Goal: Task Accomplishment & Management: Manage account settings

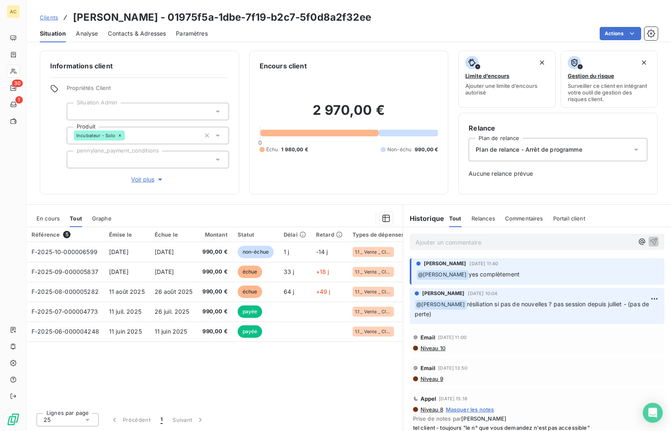
click at [54, 18] on span "Clients" at bounding box center [49, 17] width 18 height 7
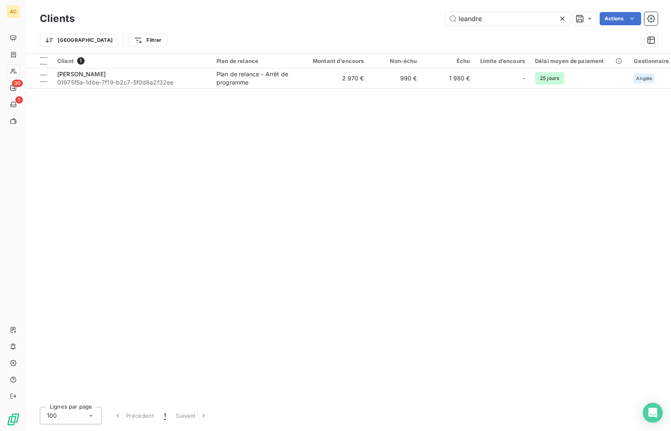
drag, startPoint x: 472, startPoint y: 15, endPoint x: 426, endPoint y: 9, distance: 46.1
click at [426, 9] on div "Clients leandre Actions Trier Filtrer" at bounding box center [349, 26] width 645 height 53
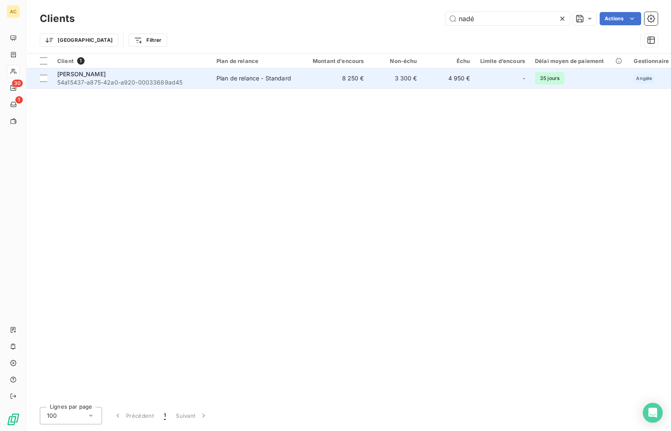
type input "nadé"
click at [175, 84] on span "54a15437-a875-42a0-a920-00033689ad45" at bounding box center [131, 82] width 149 height 8
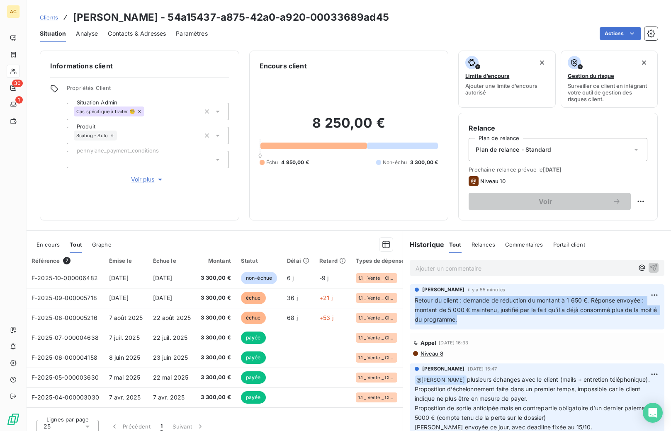
drag, startPoint x: 448, startPoint y: 301, endPoint x: 481, endPoint y: 324, distance: 40.0
click at [481, 324] on p "Retour du client : demande de réduction du montant à 1 650 €. Réponse envoyée :…" at bounding box center [537, 310] width 245 height 29
copy span "Retour du client : demande de réduction du montant à 1 650 €. Réponse envoyée :…"
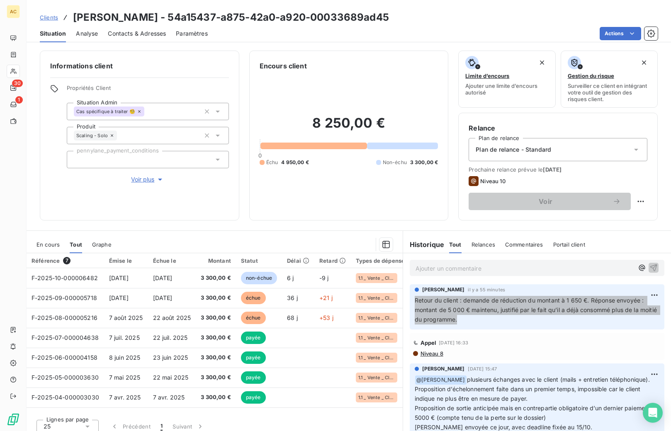
scroll to position [7, 0]
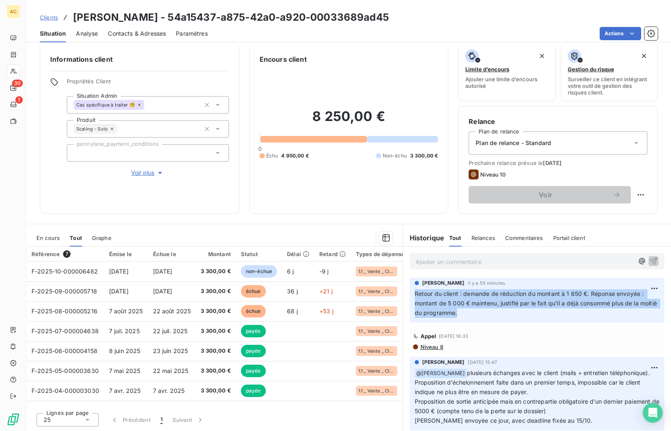
click at [50, 18] on span "Clients" at bounding box center [49, 17] width 18 height 7
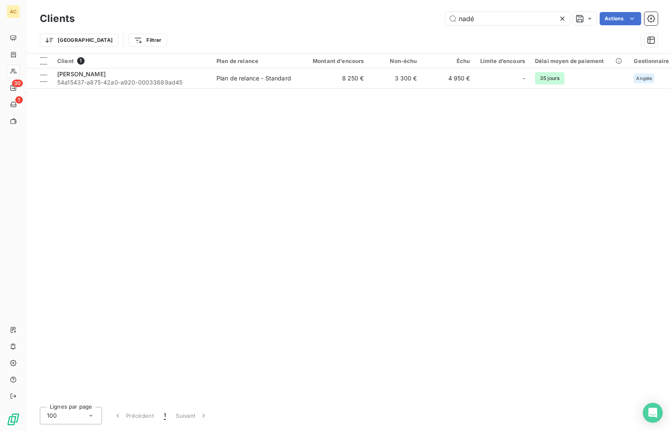
drag, startPoint x: 465, startPoint y: 19, endPoint x: 455, endPoint y: 2, distance: 19.7
click at [451, 15] on input "nadé" at bounding box center [508, 18] width 124 height 13
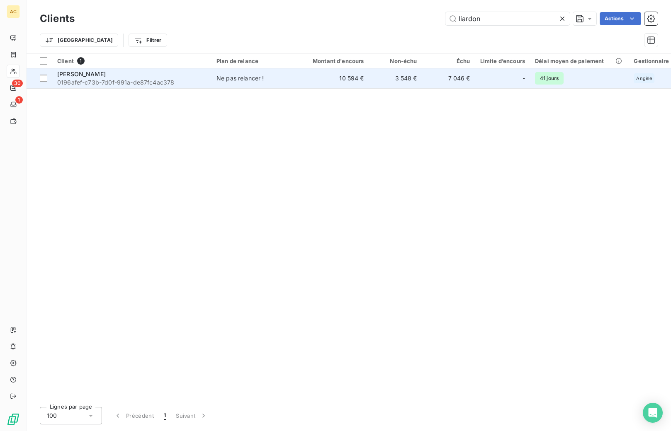
type input "liardon"
click at [195, 78] on span "0196afef-c73b-7d0f-991a-de87fc4ac378" at bounding box center [131, 82] width 149 height 8
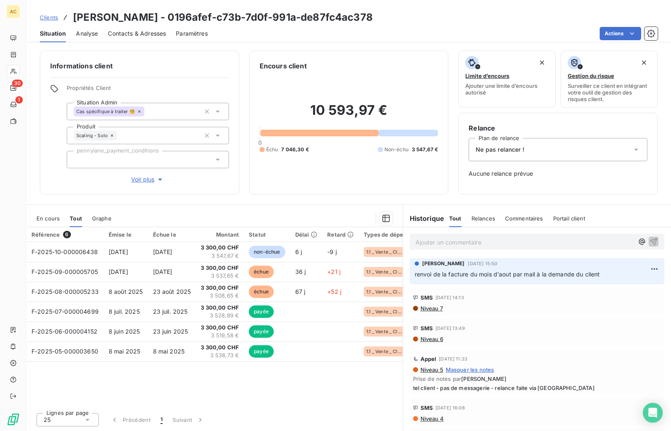
click at [51, 17] on span "Clients" at bounding box center [49, 17] width 18 height 7
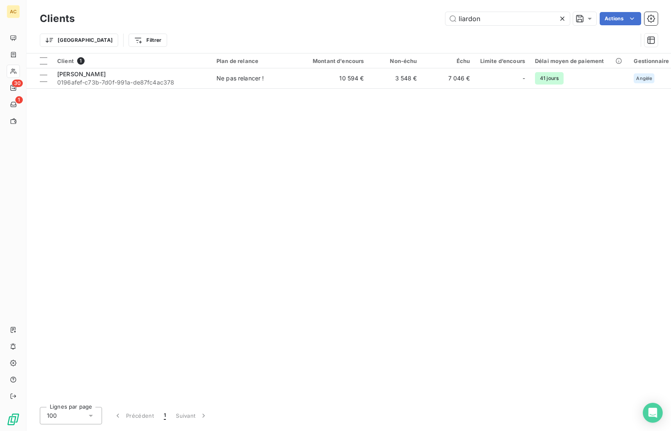
drag, startPoint x: 473, startPoint y: 17, endPoint x: 439, endPoint y: 18, distance: 34.4
click at [439, 18] on div "liardon Actions" at bounding box center [371, 18] width 573 height 13
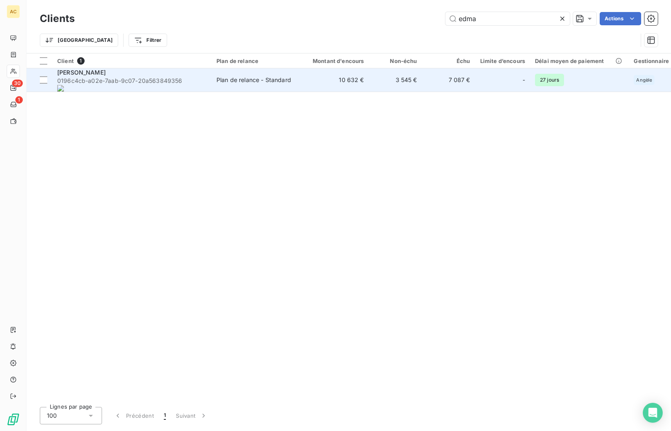
type input "edma"
click at [149, 79] on onoff-telecom-ce-phone-number-wrapper "563849356" at bounding box center [165, 80] width 33 height 7
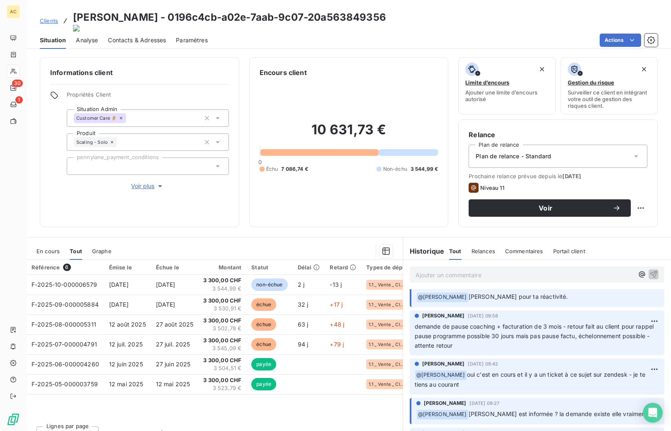
scroll to position [22, 0]
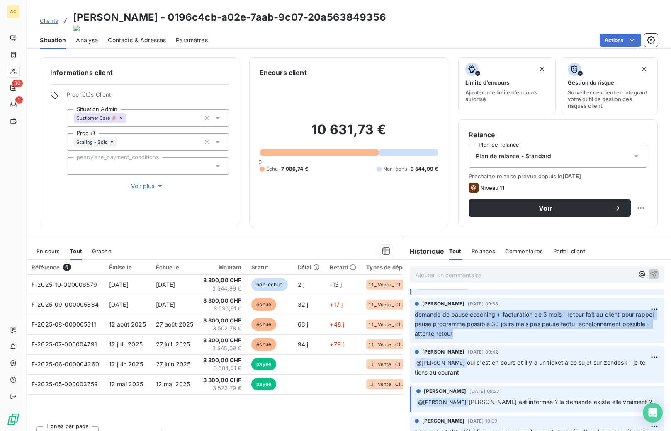
drag, startPoint x: 411, startPoint y: 307, endPoint x: 487, endPoint y: 327, distance: 78.2
click at [487, 327] on p "demande de pause coaching + facturation de 3 mois - retour fait au client pour …" at bounding box center [537, 324] width 245 height 29
copy span "demande de pause coaching + facturation de 3 mois - retour fait au client pour …"
click at [54, 17] on span "Clients" at bounding box center [49, 20] width 18 height 7
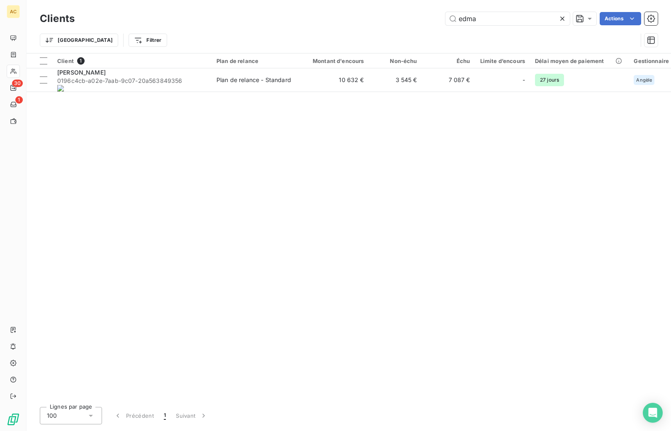
click at [441, 17] on div "edma Actions" at bounding box center [371, 18] width 573 height 13
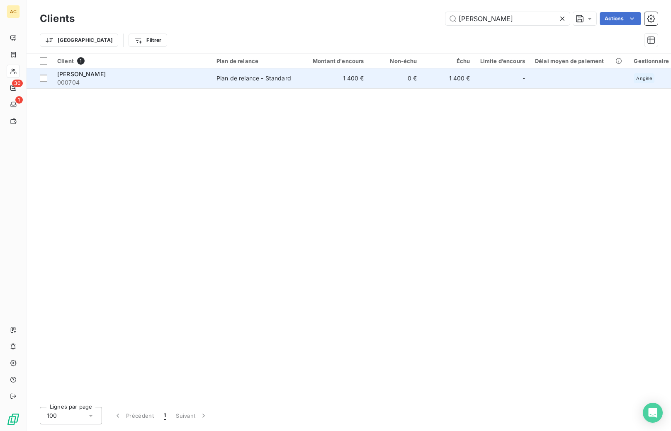
type input "irene"
click at [179, 78] on span "000704" at bounding box center [131, 82] width 149 height 8
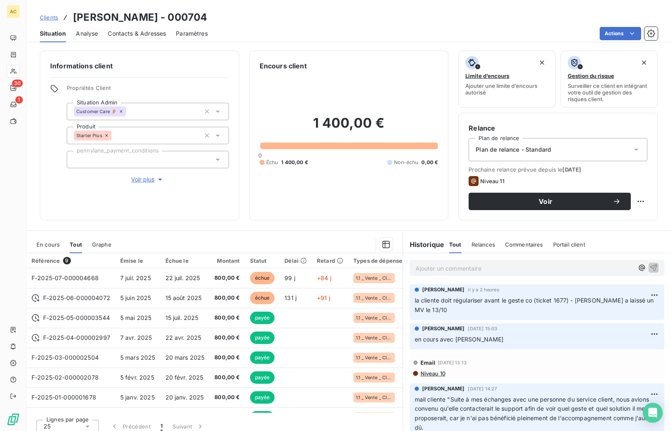
click at [431, 302] on span "la cliente doit régulariser avant le geste co (ticket 1677) - Sophia a laissé u…" at bounding box center [535, 305] width 241 height 17
drag, startPoint x: 411, startPoint y: 300, endPoint x: 424, endPoint y: 309, distance: 15.9
click at [424, 309] on span "la cliente doit régulariser avant le geste co (ticket 1677) - Sophia a laissé u…" at bounding box center [535, 305] width 241 height 17
copy span "la cliente doit régulariser avant le geste co (ticket 1677) - Sophia a laissé u…"
click at [51, 18] on span "Clients" at bounding box center [49, 17] width 18 height 7
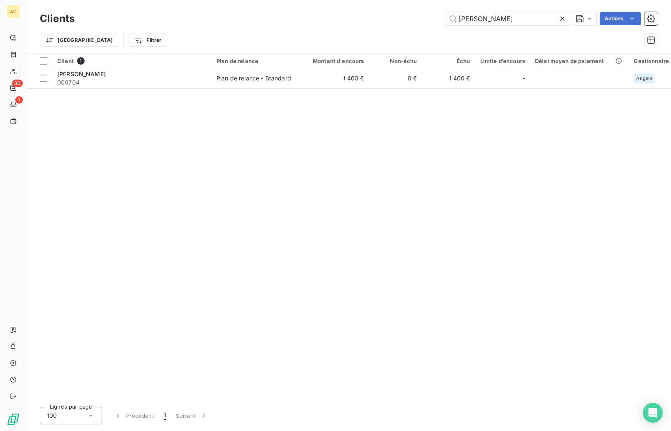
drag, startPoint x: 437, startPoint y: 15, endPoint x: 420, endPoint y: 16, distance: 16.6
click at [420, 16] on div "irene Actions" at bounding box center [371, 18] width 573 height 13
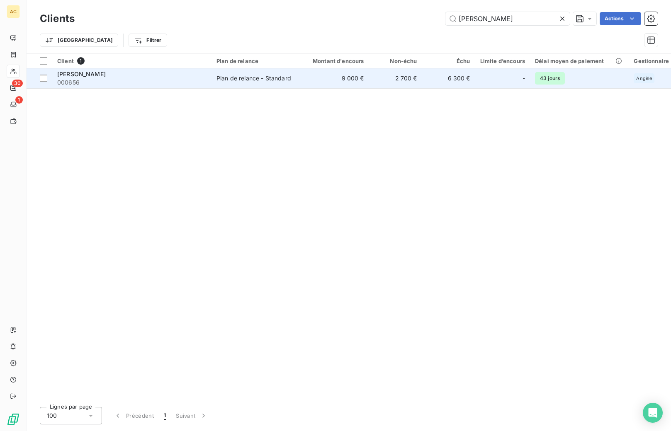
type input "benjamin t"
click at [108, 81] on span "000656" at bounding box center [131, 82] width 149 height 8
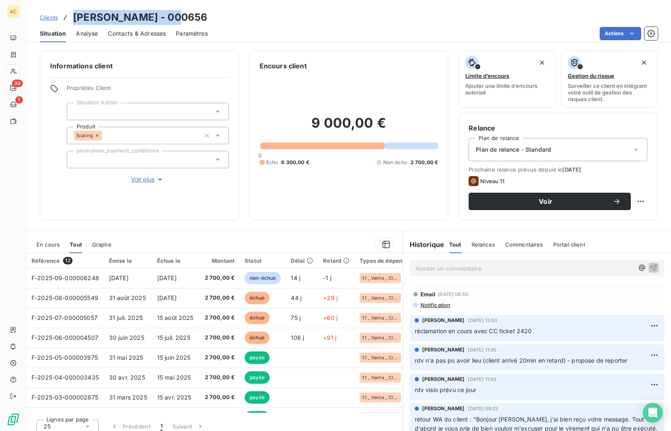
drag, startPoint x: 90, startPoint y: 12, endPoint x: 171, endPoint y: 12, distance: 80.5
click at [171, 12] on h3 "Benjamin Torwesten - 000656" at bounding box center [140, 17] width 134 height 15
copy h3 "Benjamin Torwesten"
click at [47, 19] on span "Clients" at bounding box center [49, 17] width 18 height 7
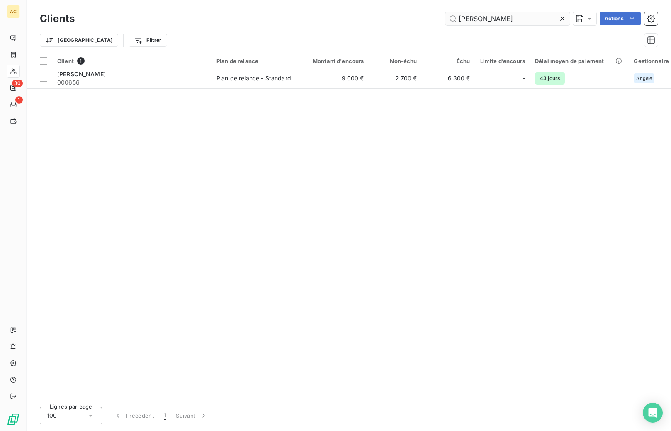
drag, startPoint x: 502, startPoint y: 15, endPoint x: 458, endPoint y: 15, distance: 44.4
click at [458, 15] on input "benjamin t" at bounding box center [508, 18] width 124 height 13
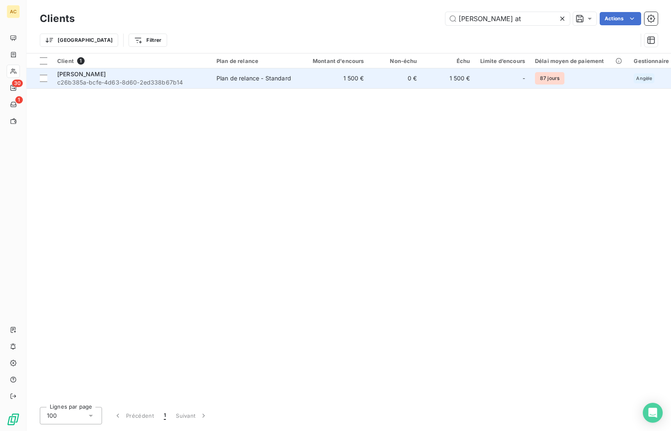
type input "stéphanie at"
click at [97, 80] on span "c26b385a-bcfe-4d63-8d60-2ed338b67b14" at bounding box center [131, 82] width 149 height 8
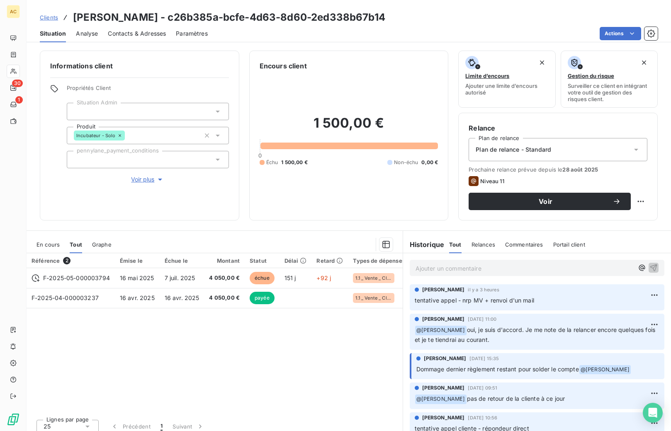
click at [424, 270] on p "Ajouter un commentaire ﻿" at bounding box center [525, 268] width 219 height 10
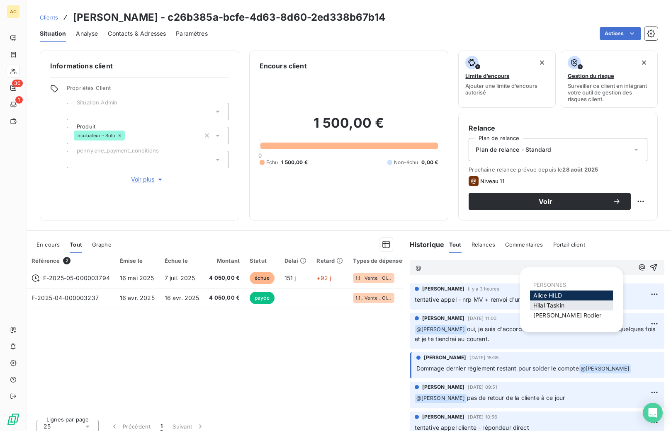
click at [546, 307] on span "Hilal Taskin" at bounding box center [548, 305] width 31 height 7
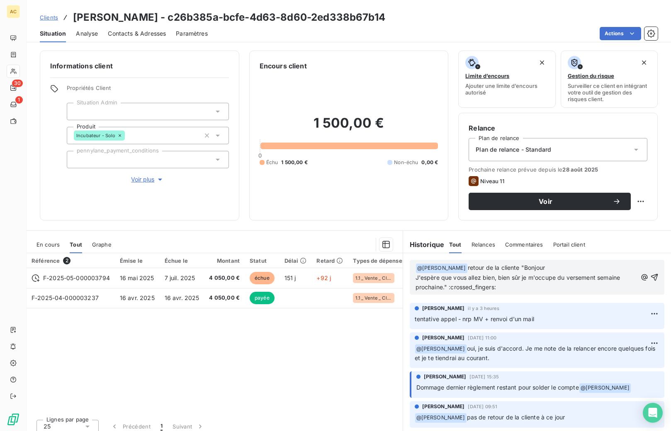
drag, startPoint x: 500, startPoint y: 288, endPoint x: 496, endPoint y: 287, distance: 4.3
click at [496, 287] on p "J'espère que vous allez bien, bien sûr je m'occupe du versement semaine prochai…" at bounding box center [527, 282] width 222 height 19
click at [650, 276] on icon "button" at bounding box center [654, 277] width 8 height 8
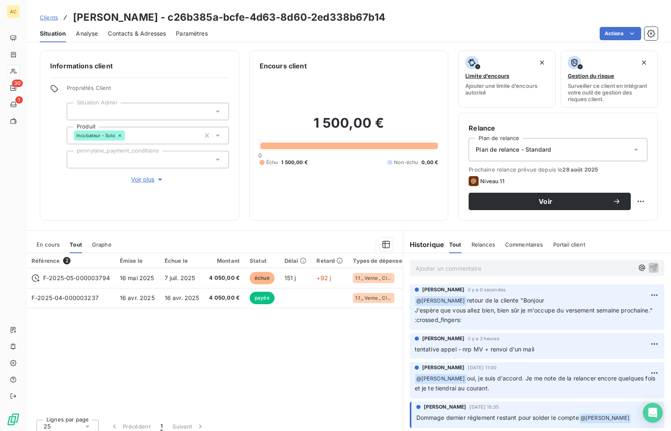
click at [138, 183] on span "Voir plus" at bounding box center [147, 179] width 33 height 8
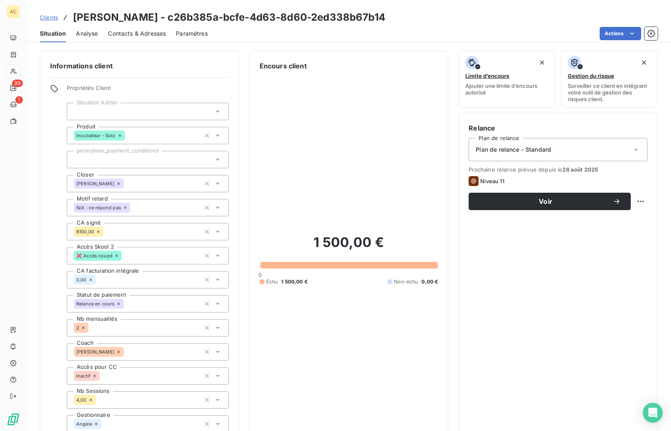
click at [53, 21] on link "Clients" at bounding box center [49, 17] width 18 height 8
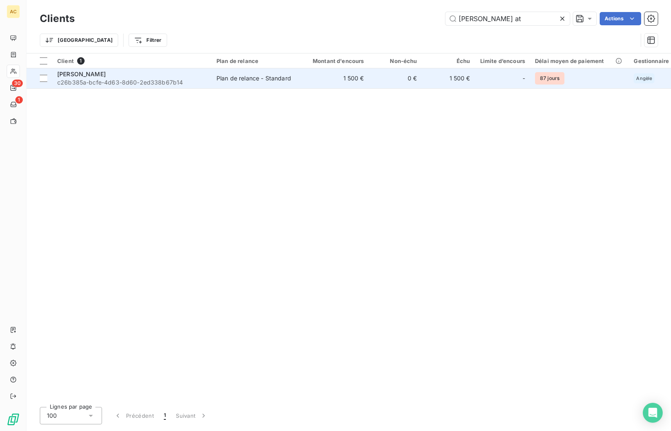
click at [98, 79] on span "c26b385a-bcfe-4d63-8d60-2ed338b67b14" at bounding box center [131, 82] width 149 height 8
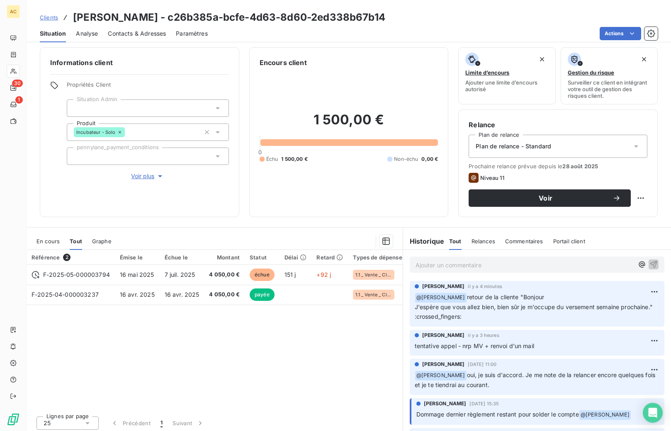
scroll to position [7, 0]
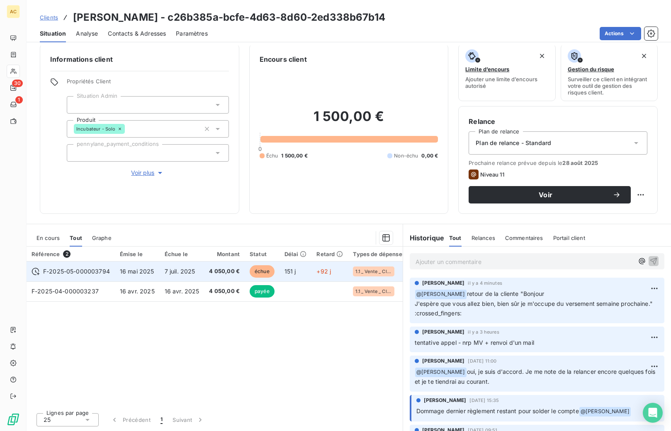
click at [212, 273] on span "4 050,00 €" at bounding box center [224, 272] width 31 height 8
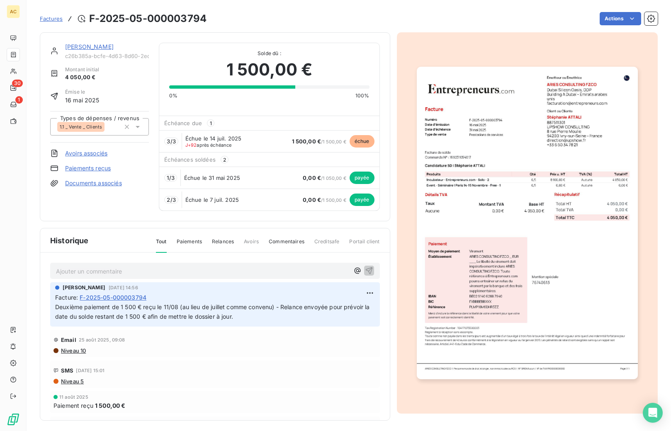
click at [95, 170] on link "Paiements reçus" at bounding box center [88, 168] width 46 height 8
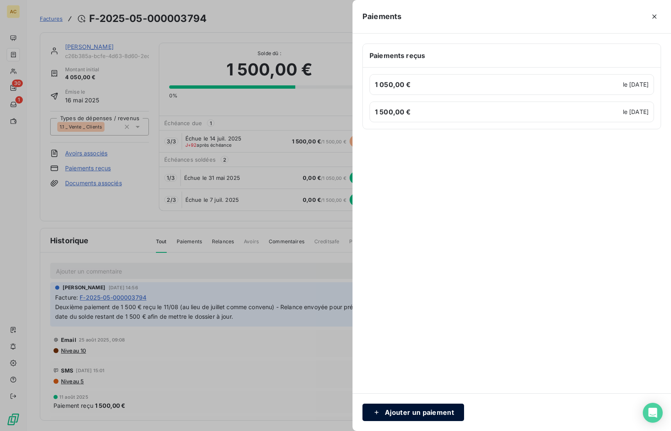
click at [417, 413] on button "Ajouter un paiement" at bounding box center [414, 412] width 102 height 17
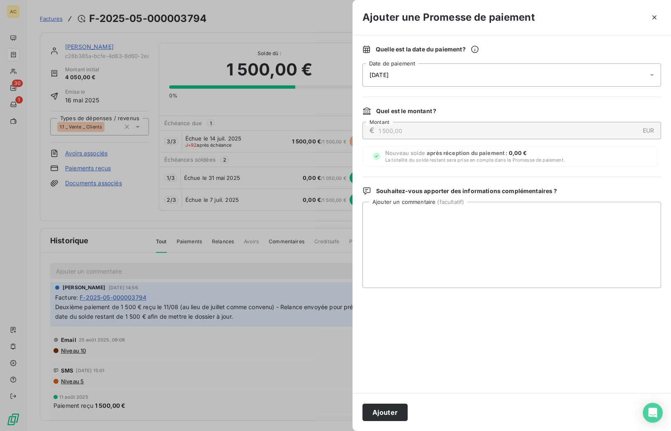
click at [451, 78] on div "15/10/2025" at bounding box center [512, 74] width 299 height 23
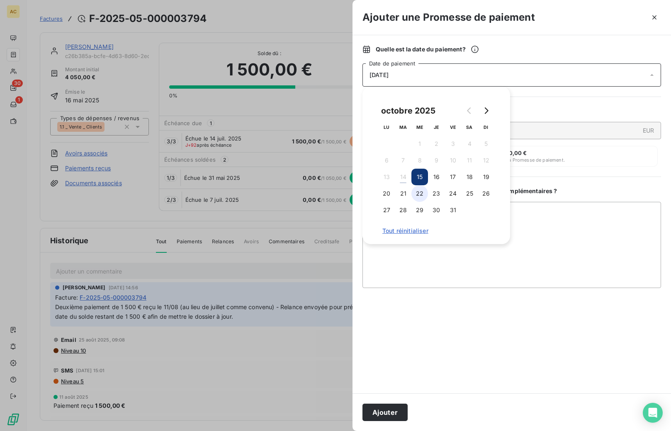
click at [422, 194] on button "22" at bounding box center [420, 193] width 17 height 17
click at [391, 409] on button "Ajouter" at bounding box center [385, 412] width 45 height 17
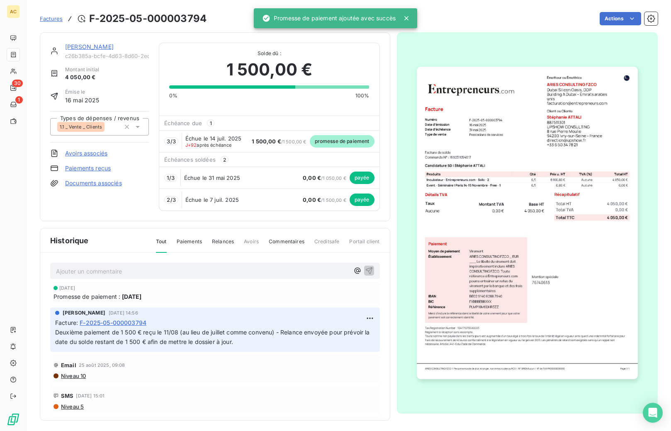
click at [84, 51] on div "Stéphanie ATTALI c26b385a-bcfe-4d63-8d60-2ed338b67b14" at bounding box center [107, 51] width 84 height 17
click at [100, 47] on link "Stéphanie ATTALI" at bounding box center [89, 46] width 49 height 7
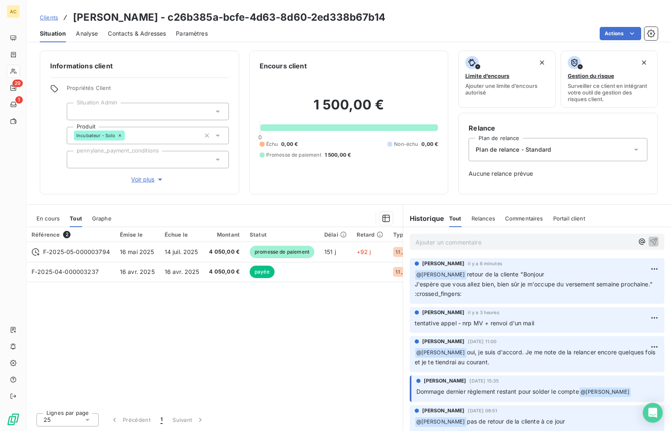
click at [51, 20] on span "Clients" at bounding box center [49, 17] width 18 height 7
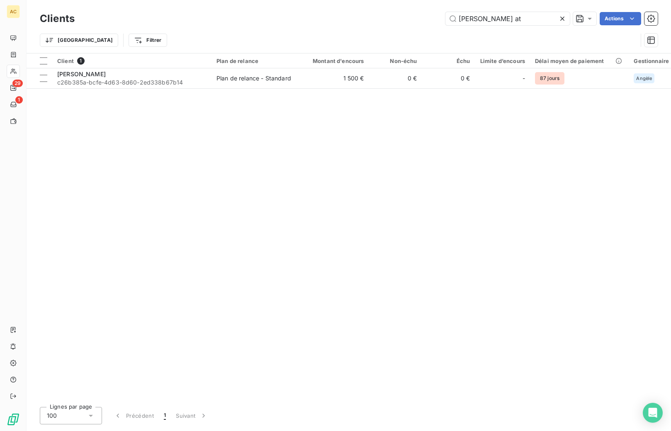
drag, startPoint x: 502, startPoint y: 21, endPoint x: 445, endPoint y: 12, distance: 57.5
click at [446, 12] on div "stéphanie at" at bounding box center [508, 18] width 124 height 13
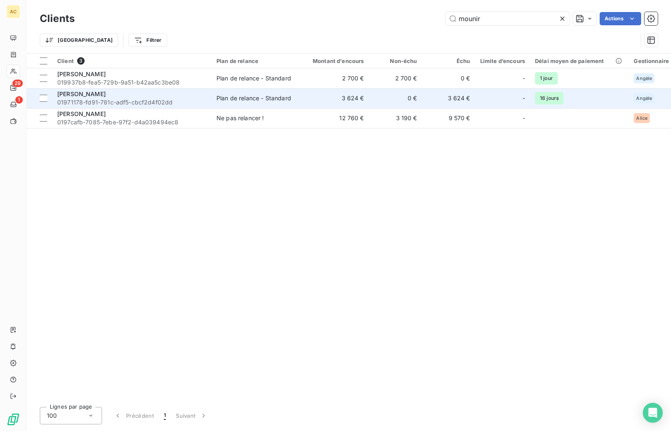
type input "mounir"
click at [105, 97] on div "Mounir Malghagh 01971178-fd91-781c-adf5-cbcf2d4f02dd" at bounding box center [131, 98] width 149 height 17
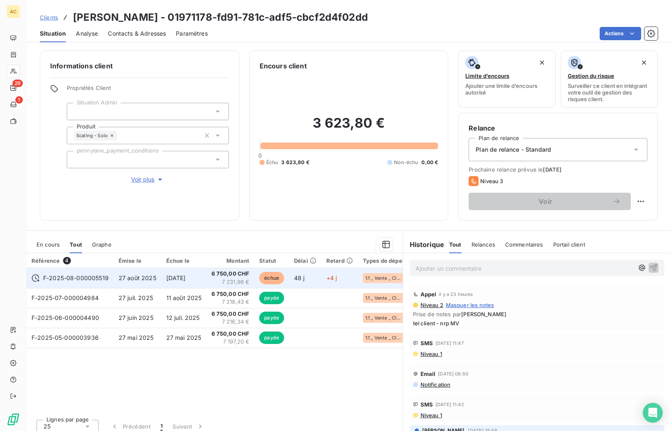
click at [111, 273] on td "F-2025-08-000005519" at bounding box center [70, 278] width 87 height 20
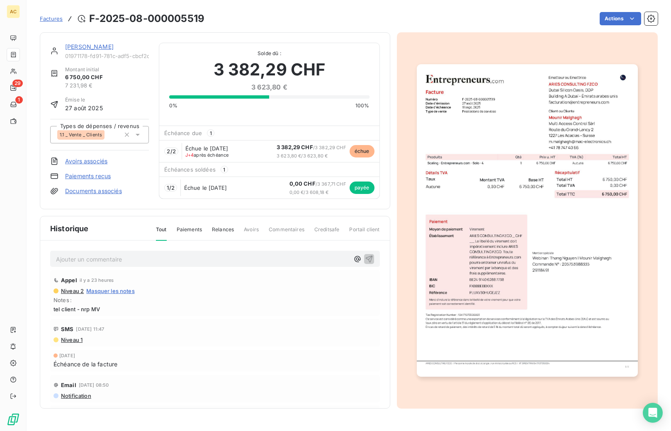
click at [95, 192] on link "Documents associés" at bounding box center [93, 191] width 57 height 8
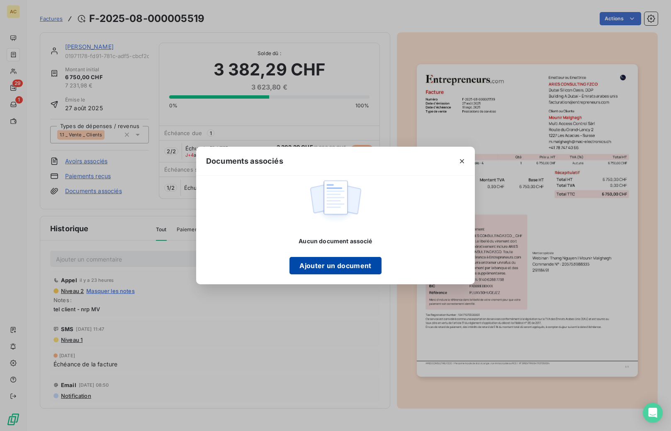
click at [334, 267] on button "Ajouter un document" at bounding box center [336, 265] width 92 height 17
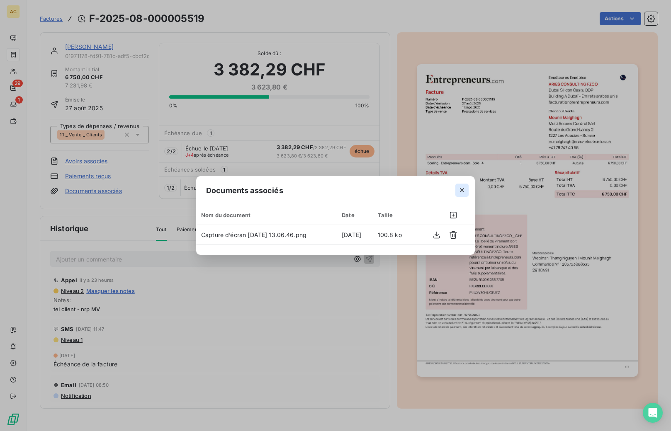
click at [460, 190] on icon "button" at bounding box center [462, 190] width 8 height 8
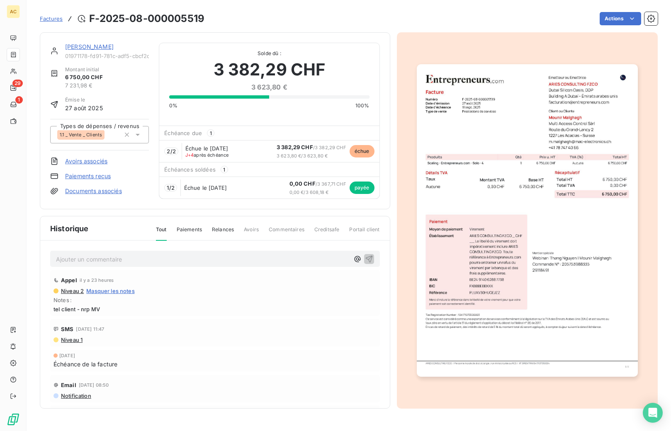
click at [85, 260] on p "Ajouter un commentaire ﻿" at bounding box center [202, 259] width 293 height 10
click at [365, 258] on icon "button" at bounding box center [369, 259] width 8 height 8
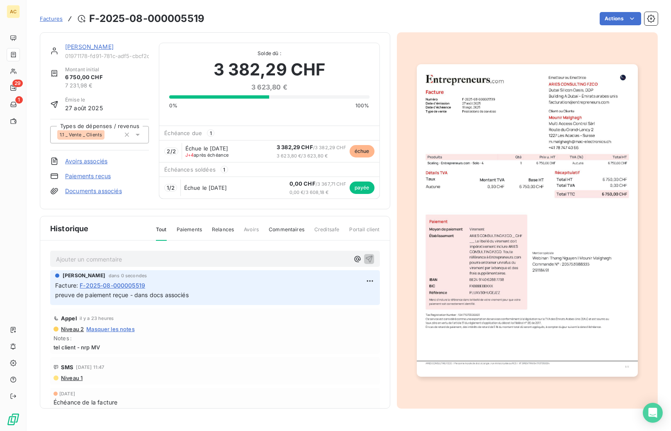
click at [54, 16] on span "Factures" at bounding box center [51, 18] width 23 height 7
click at [76, 46] on link "Mounir Malghagh" at bounding box center [89, 46] width 49 height 7
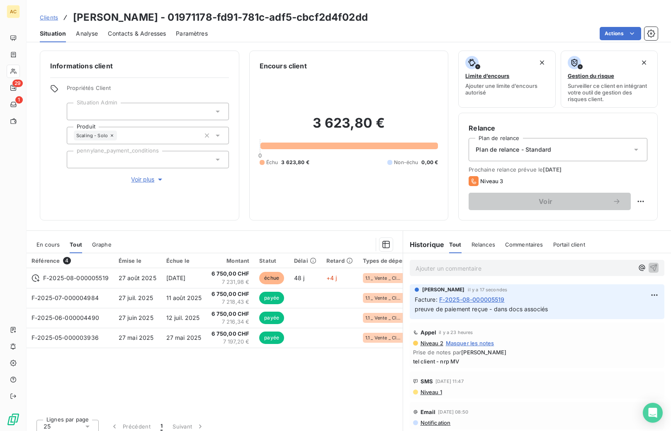
click at [52, 18] on span "Clients" at bounding box center [49, 17] width 18 height 7
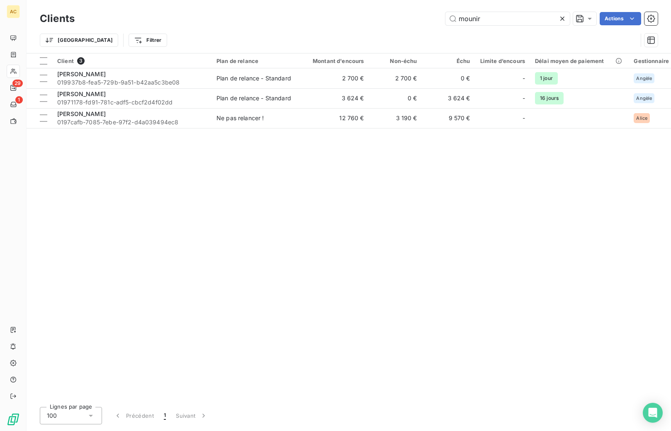
drag, startPoint x: 482, startPoint y: 18, endPoint x: 494, endPoint y: 35, distance: 21.2
click at [465, 19] on input "mounir" at bounding box center [508, 18] width 124 height 13
type input "m"
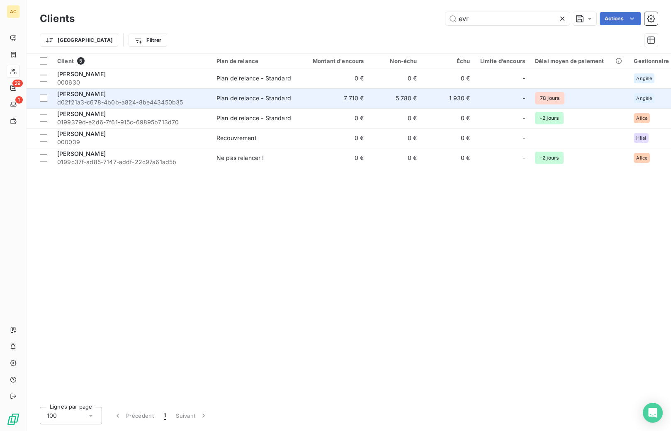
type input "evr"
click at [136, 100] on span "d02f21a3-c678-4b0b-a824-8be443450b35" at bounding box center [131, 102] width 149 height 8
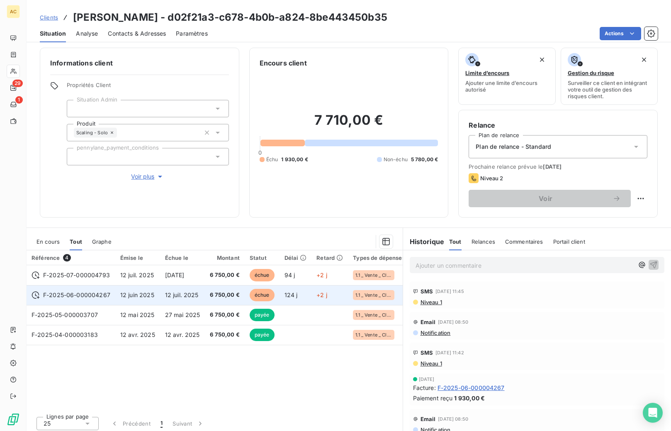
scroll to position [7, 0]
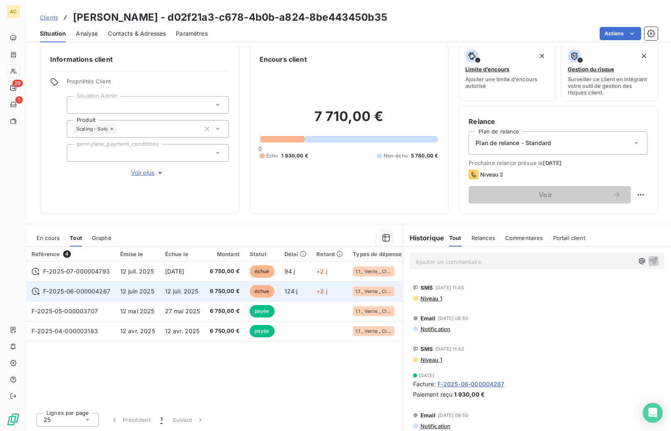
click at [178, 294] on span "12 juil. 2025" at bounding box center [182, 291] width 34 height 7
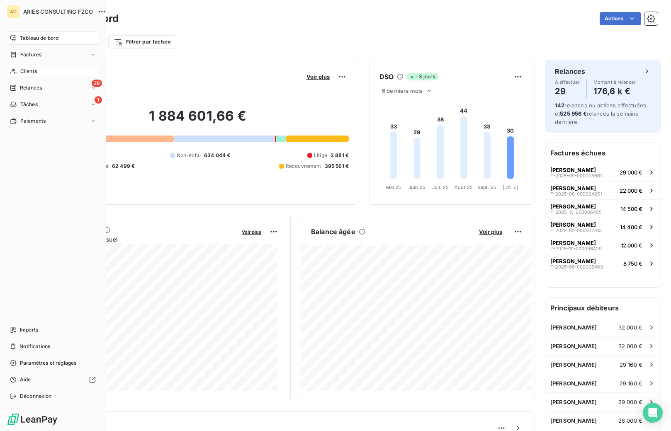
click at [17, 72] on icon at bounding box center [13, 71] width 7 height 7
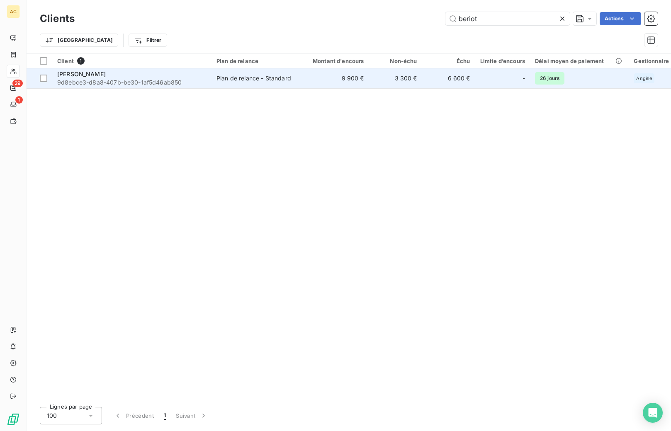
type input "beriot"
click at [253, 80] on div "Plan de relance - Standard" at bounding box center [254, 78] width 75 height 8
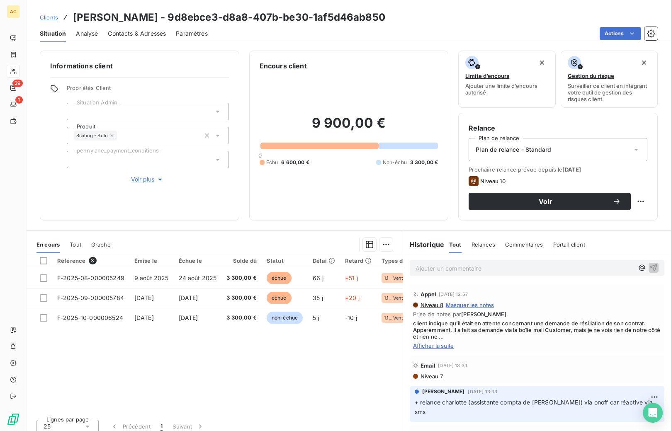
click at [74, 243] on span "Tout" at bounding box center [76, 244] width 12 height 7
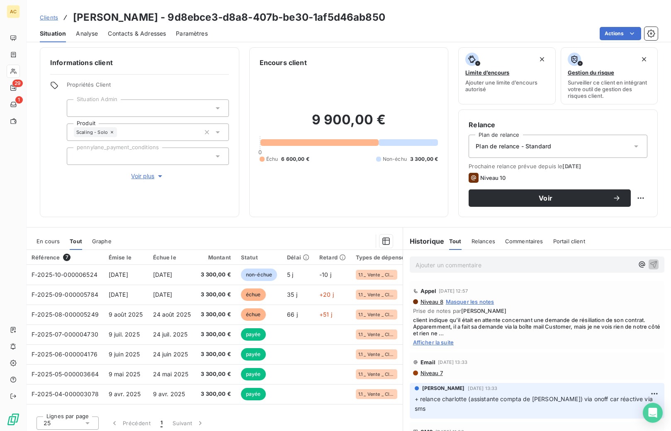
scroll to position [7, 0]
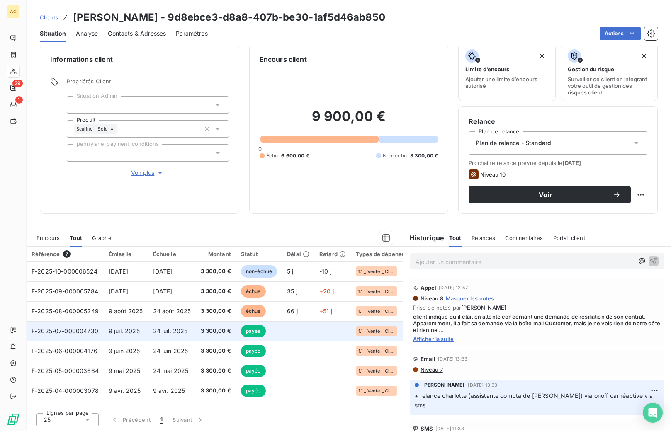
click at [234, 333] on td "3 300,00 €" at bounding box center [216, 332] width 40 height 20
click at [215, 334] on span "3 300,00 €" at bounding box center [216, 331] width 30 height 8
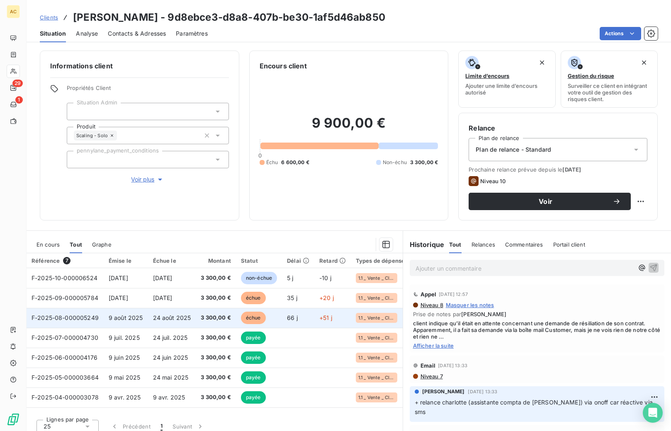
click at [169, 319] on span "24 août 2025" at bounding box center [172, 317] width 38 height 7
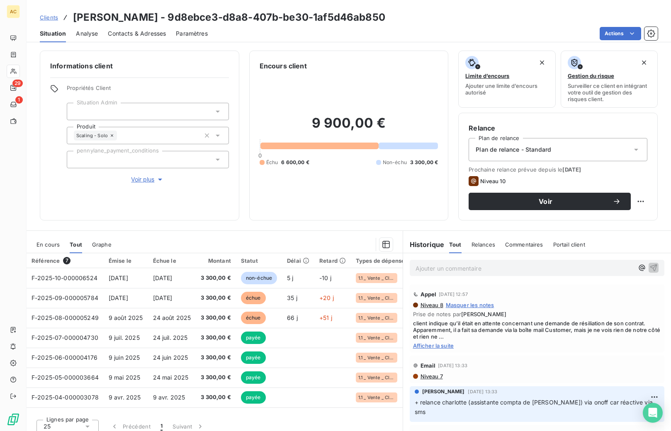
click at [147, 185] on div "Informations client Propriétés Client Situation Admin Produit Scaling - Solo pe…" at bounding box center [140, 136] width 200 height 170
click at [147, 182] on span "Voir plus" at bounding box center [147, 179] width 33 height 8
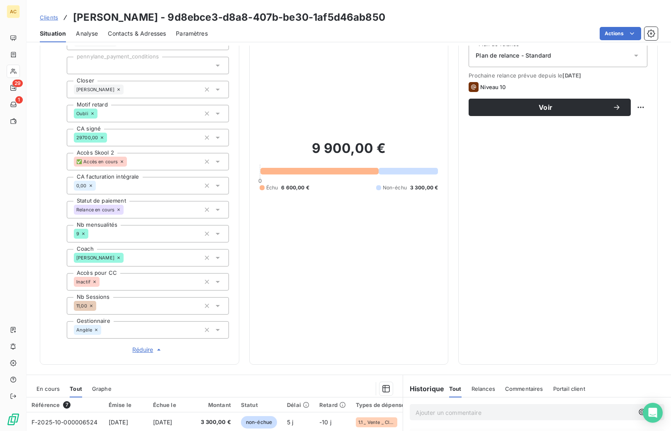
scroll to position [34, 0]
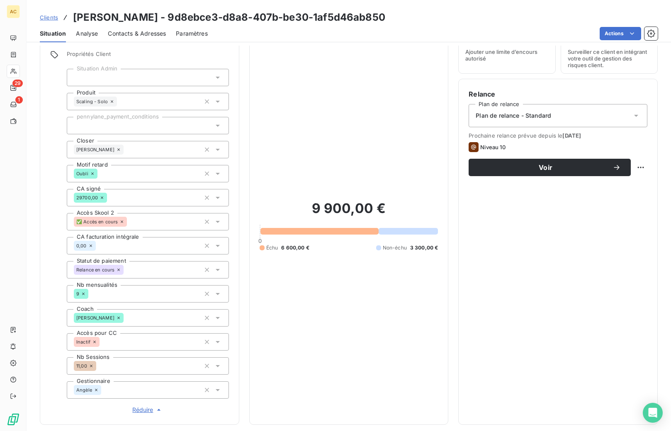
click at [119, 37] on span "Contacts & Adresses" at bounding box center [137, 33] width 58 height 8
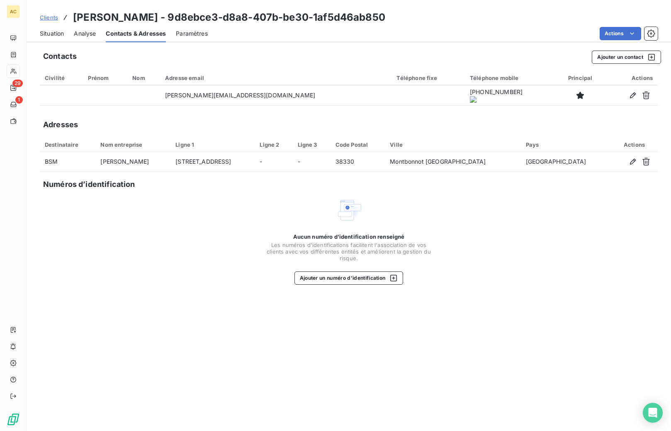
click at [44, 34] on span "Situation" at bounding box center [52, 33] width 24 height 8
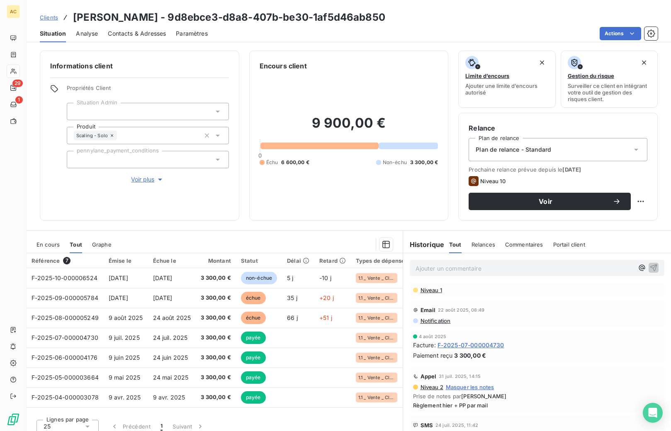
scroll to position [440, 0]
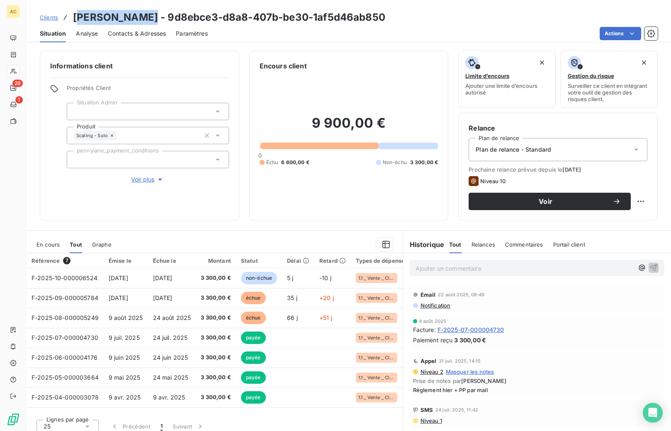
drag, startPoint x: 76, startPoint y: 17, endPoint x: 146, endPoint y: 17, distance: 70.1
click at [146, 17] on h3 "[PERSON_NAME] - 9d8ebce3-d8a8-407b-be30-1af5d46ab850" at bounding box center [229, 17] width 312 height 15
drag, startPoint x: 74, startPoint y: 17, endPoint x: 148, endPoint y: 17, distance: 73.8
click at [148, 17] on h3 "[PERSON_NAME] - 9d8ebce3-d8a8-407b-be30-1af5d46ab850" at bounding box center [229, 17] width 312 height 15
copy h3 "[PERSON_NAME]"
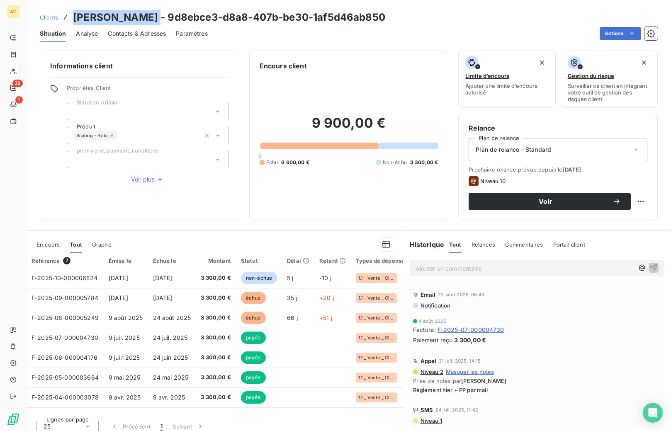
click at [49, 18] on span "Clients" at bounding box center [49, 17] width 18 height 7
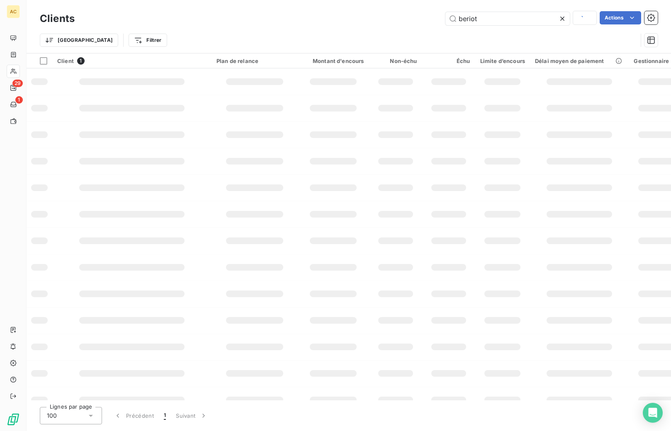
click at [49, 18] on h3 "Clients" at bounding box center [57, 18] width 35 height 15
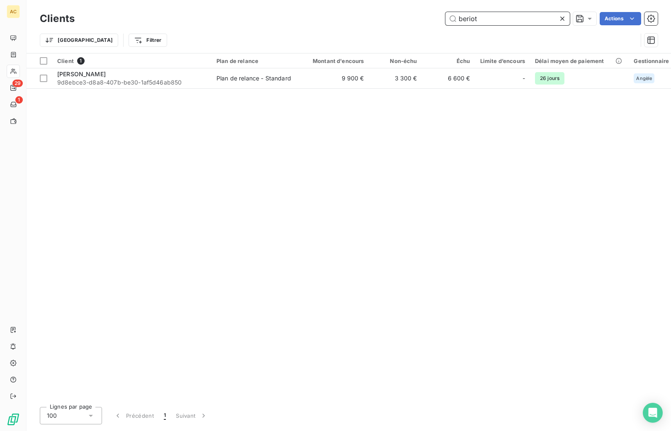
click at [490, 19] on input "beriot" at bounding box center [508, 18] width 124 height 13
drag, startPoint x: 474, startPoint y: 19, endPoint x: 455, endPoint y: 19, distance: 18.3
click at [455, 19] on input "beriot" at bounding box center [508, 18] width 124 height 13
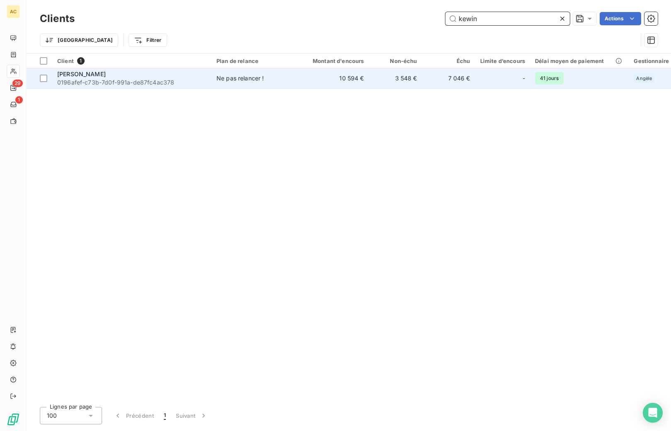
type input "kewin"
click at [155, 81] on span "0196afef-c73b-7d0f-991a-de87fc4ac378" at bounding box center [131, 82] width 149 height 8
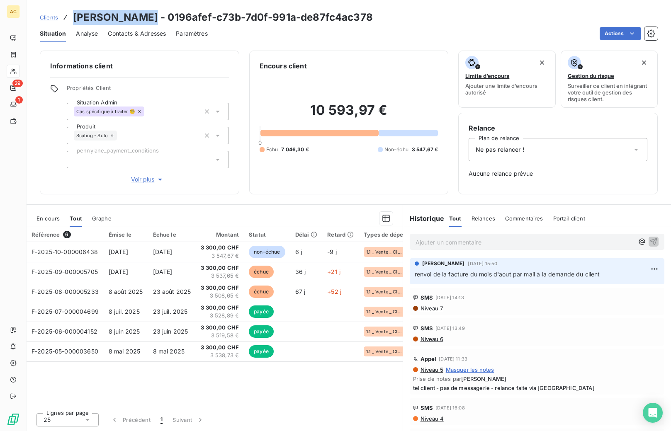
drag, startPoint x: 73, startPoint y: 19, endPoint x: 143, endPoint y: 17, distance: 69.3
click at [143, 17] on h3 "[PERSON_NAME] - 0196afef-c73b-7d0f-991a-de87fc4ac378" at bounding box center [223, 17] width 300 height 15
copy h3 "[PERSON_NAME]"
click at [53, 16] on span "Clients" at bounding box center [49, 17] width 18 height 7
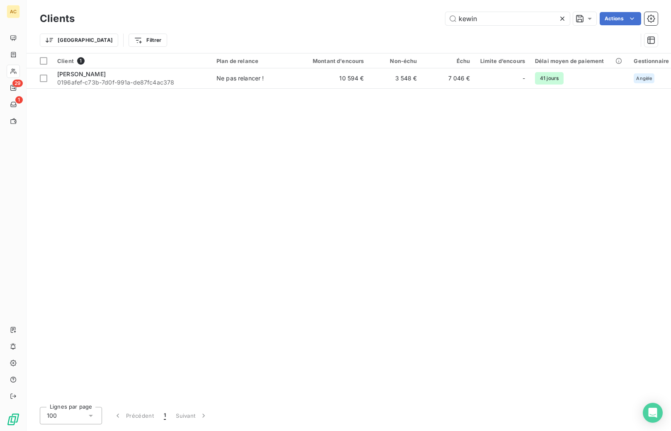
drag, startPoint x: 481, startPoint y: 16, endPoint x: 387, endPoint y: 7, distance: 95.0
click at [387, 7] on div "Clients kewin Actions Trier Filtrer" at bounding box center [349, 26] width 645 height 53
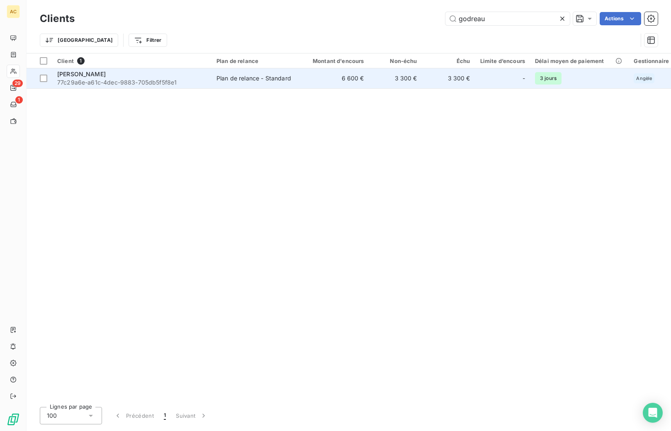
type input "godreau"
click at [154, 76] on div "[PERSON_NAME]" at bounding box center [131, 74] width 149 height 8
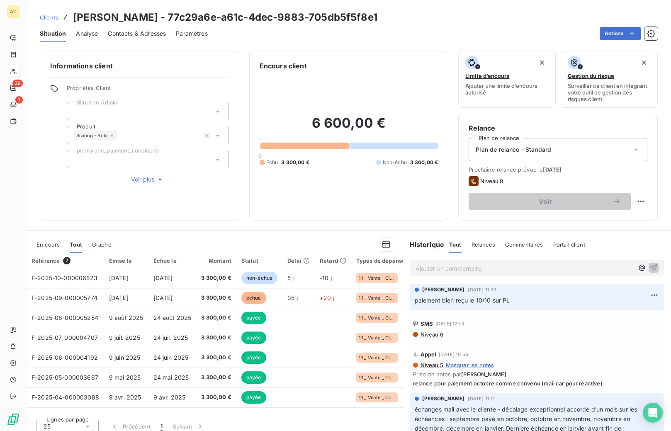
click at [57, 19] on span "Clients" at bounding box center [49, 17] width 18 height 7
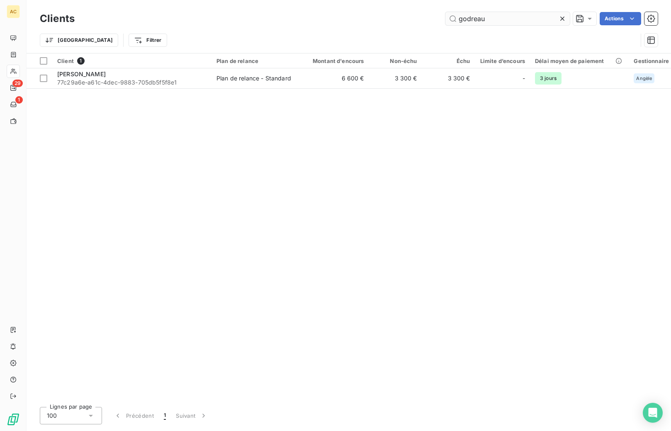
drag, startPoint x: 495, startPoint y: 21, endPoint x: 450, endPoint y: 17, distance: 45.0
click at [447, 19] on input "godreau" at bounding box center [508, 18] width 124 height 13
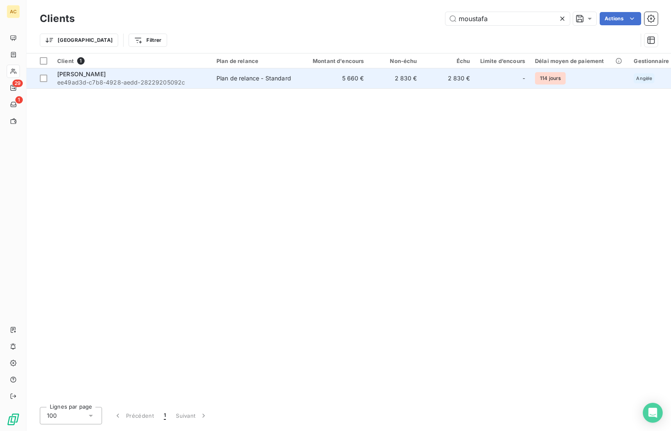
type input "moustafa"
click at [258, 82] on td "Plan de relance - Standard" at bounding box center [255, 78] width 86 height 20
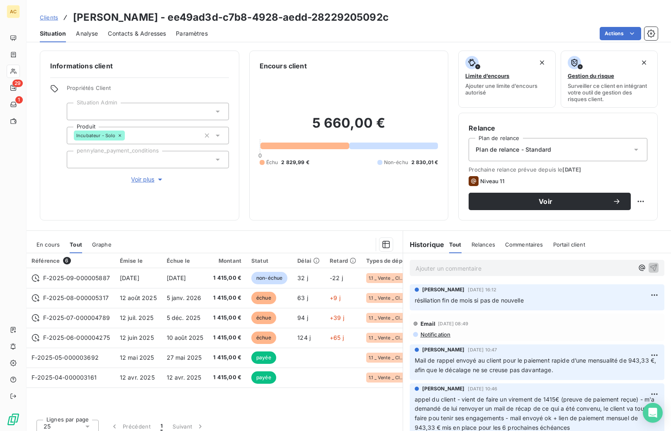
click at [559, 153] on div "Plan de relance - Standard" at bounding box center [558, 149] width 179 height 23
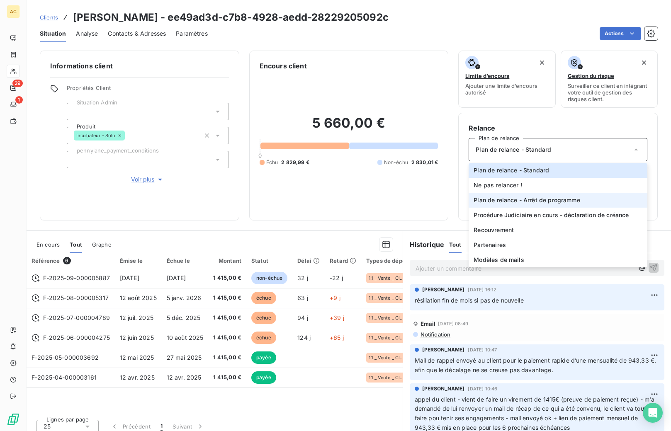
click at [522, 202] on span "Plan de relance - Arrêt de programme" at bounding box center [527, 200] width 106 height 8
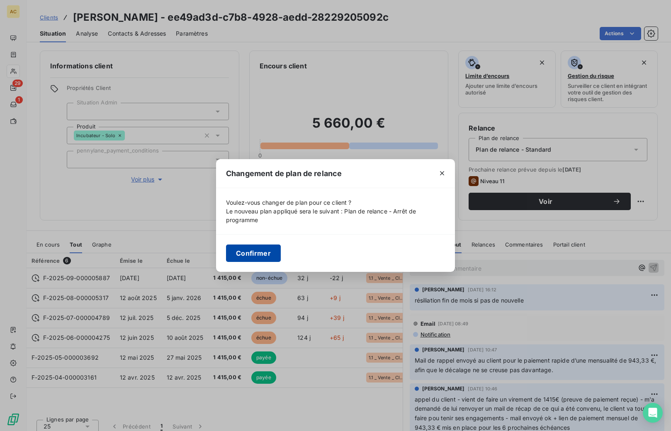
click at [253, 257] on button "Confirmer" at bounding box center [253, 253] width 55 height 17
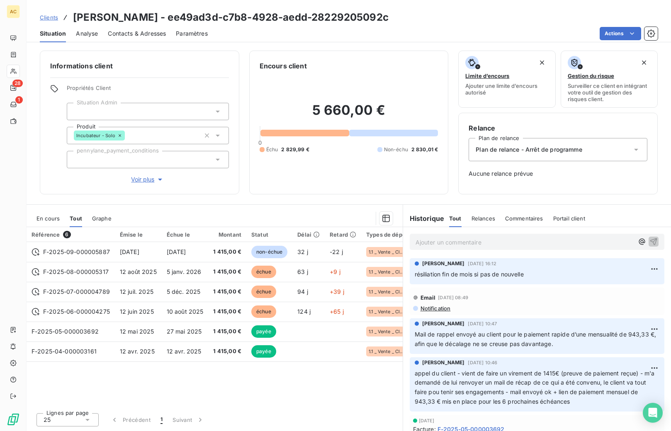
click at [46, 19] on span "Clients" at bounding box center [49, 17] width 18 height 7
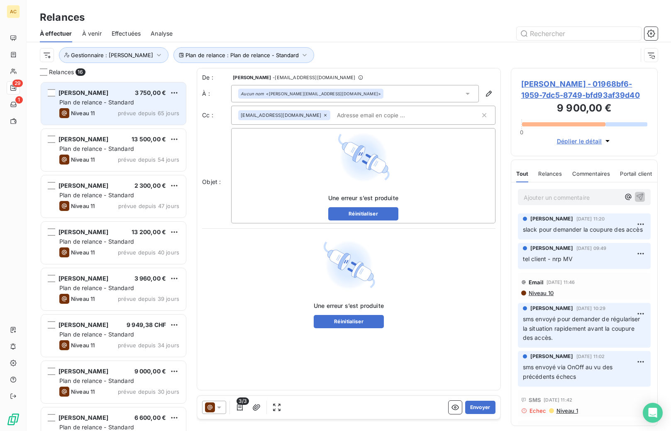
click at [143, 107] on div "Celine Reny 3 750,00 € Plan de relance - Standard Niveau 11 prévue depuis 65 jo…" at bounding box center [113, 104] width 145 height 42
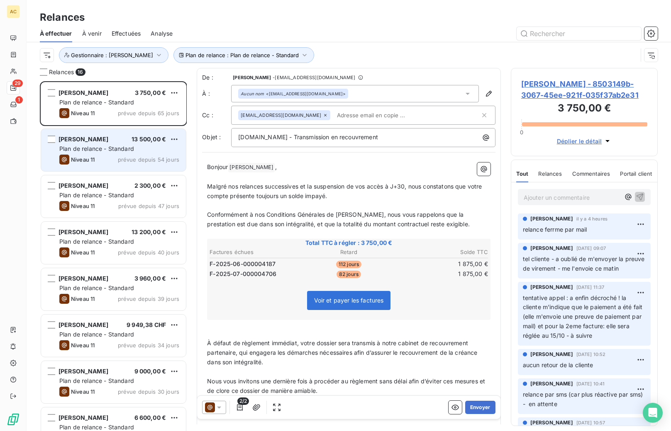
click at [139, 150] on div "Plan de relance - Standard" at bounding box center [119, 149] width 120 height 8
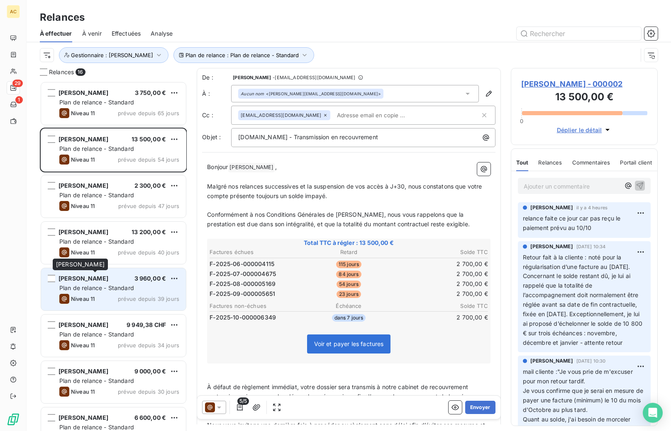
click at [108, 280] on span "Mohamed-Daman CAMARA" at bounding box center [83, 278] width 50 height 7
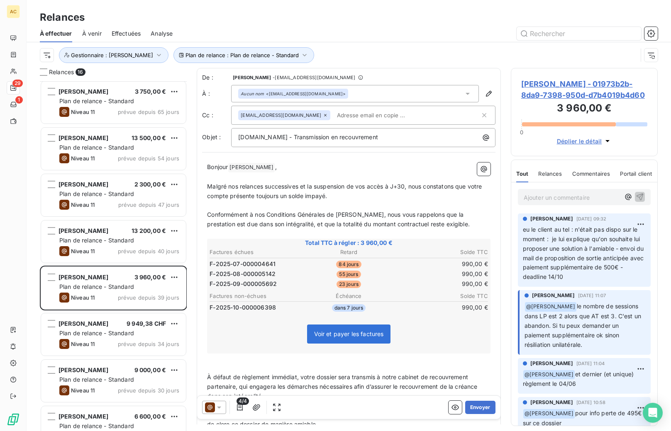
scroll to position [2, 0]
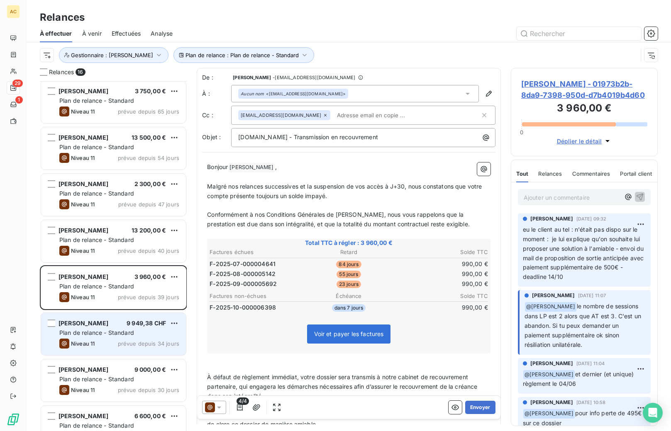
click at [129, 339] on div "Niveau 11 prévue depuis 34 jours" at bounding box center [119, 344] width 120 height 10
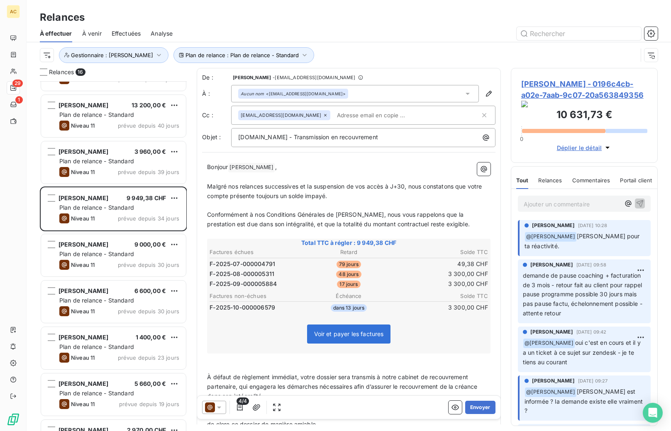
scroll to position [129, 0]
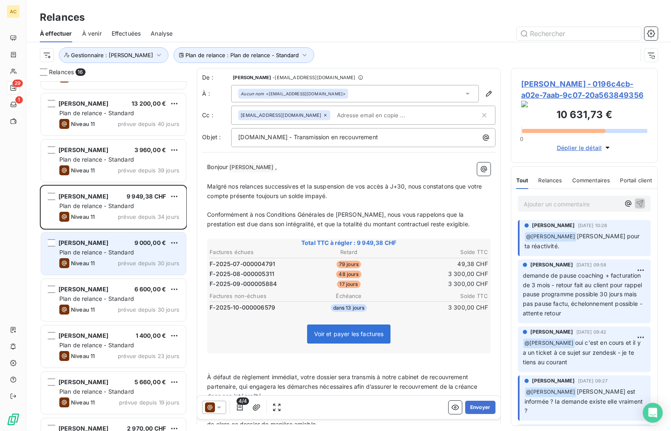
click at [122, 252] on span "Plan de relance - Standard" at bounding box center [96, 252] width 75 height 7
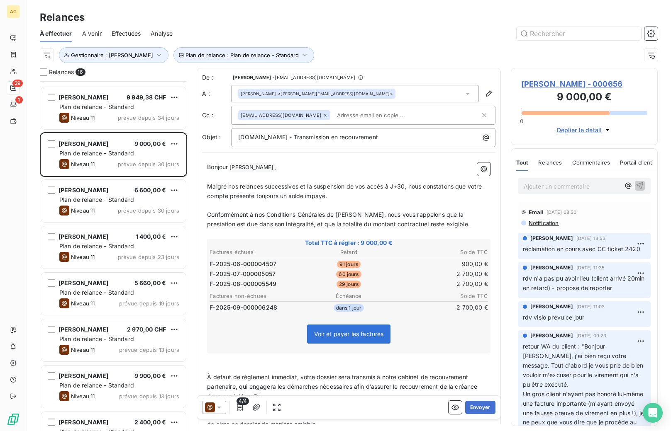
scroll to position [270, 0]
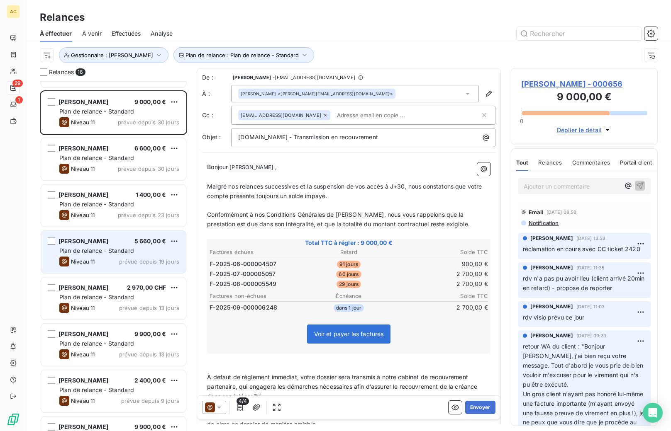
click at [122, 249] on span "Plan de relance - Standard" at bounding box center [96, 250] width 75 height 7
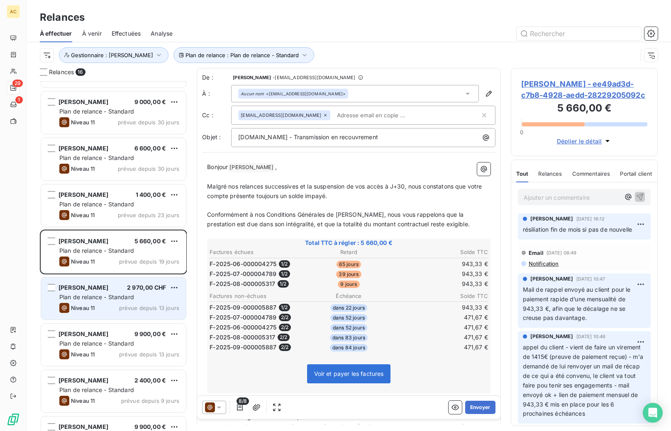
click at [115, 307] on div "Niveau 11 prévue depuis 13 jours" at bounding box center [119, 308] width 120 height 10
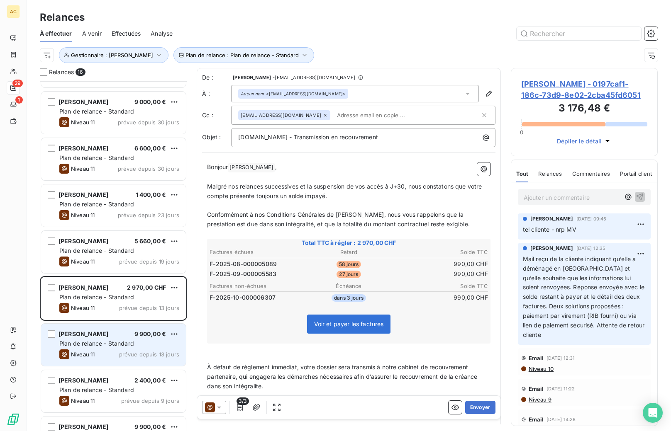
click at [127, 352] on span "prévue depuis 13 jours" at bounding box center [149, 354] width 60 height 7
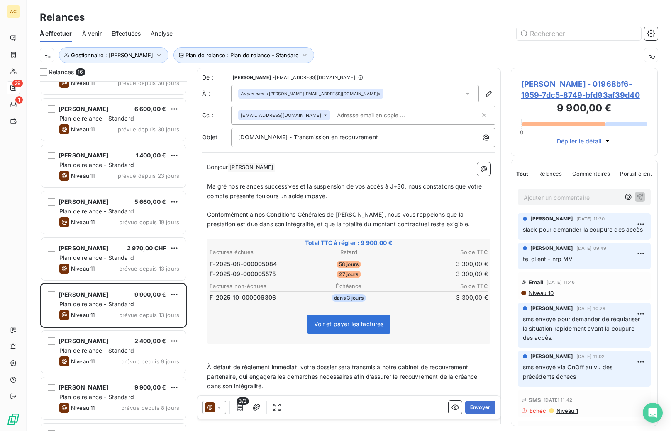
scroll to position [394, 0]
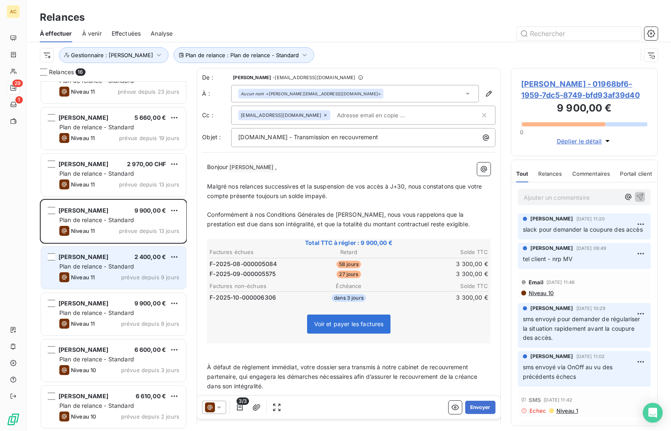
click at [114, 268] on span "Plan de relance - Standard" at bounding box center [96, 266] width 75 height 7
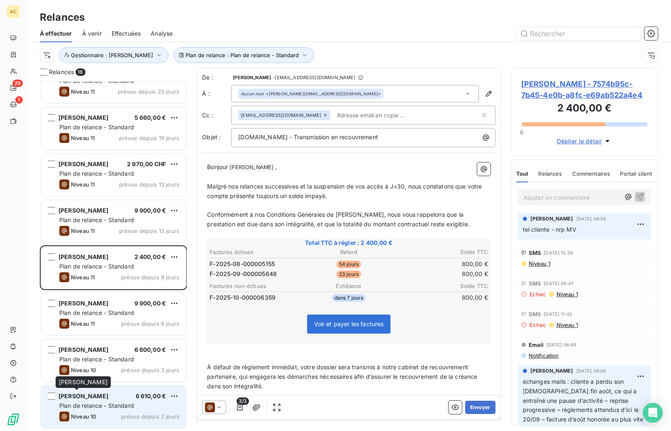
click at [95, 398] on span "Reda Bakkali" at bounding box center [83, 396] width 50 height 7
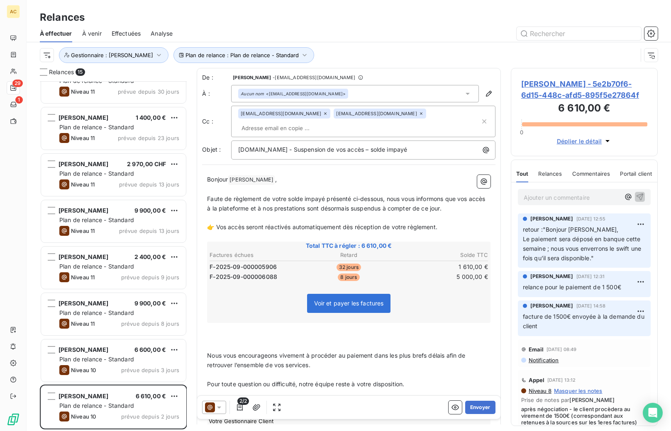
scroll to position [347, 0]
click at [118, 59] on button "Gestionnaire : Angèle" at bounding box center [114, 55] width 110 height 16
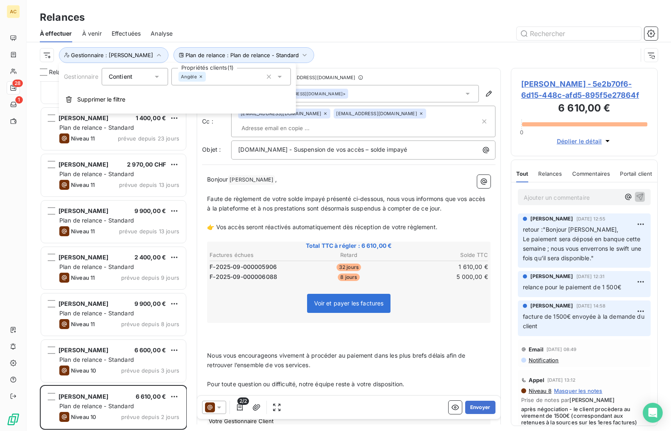
click at [202, 80] on div "Angèle" at bounding box center [191, 77] width 27 height 10
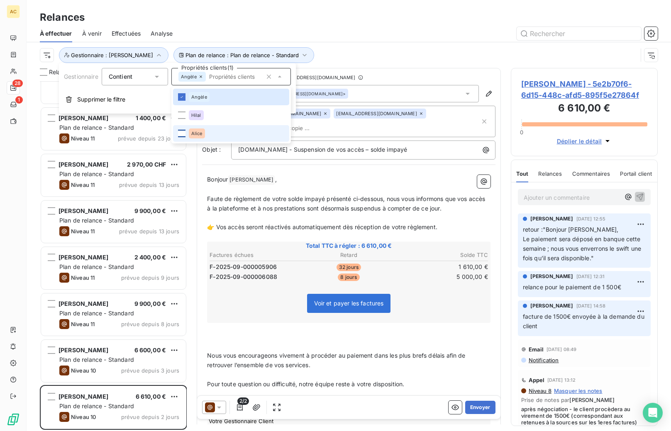
click at [181, 135] on div at bounding box center [181, 133] width 7 height 7
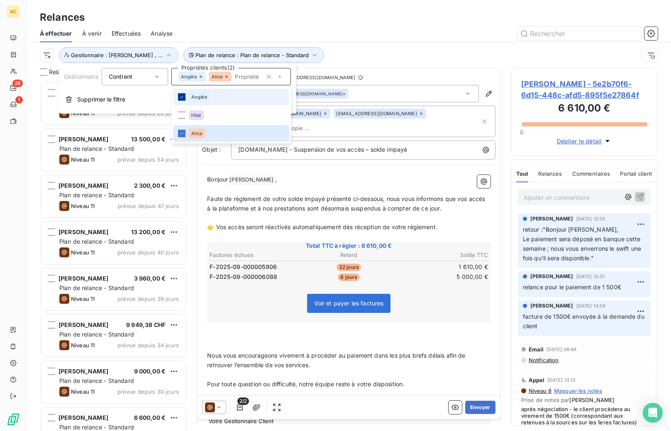
click at [184, 98] on icon at bounding box center [181, 97] width 5 height 5
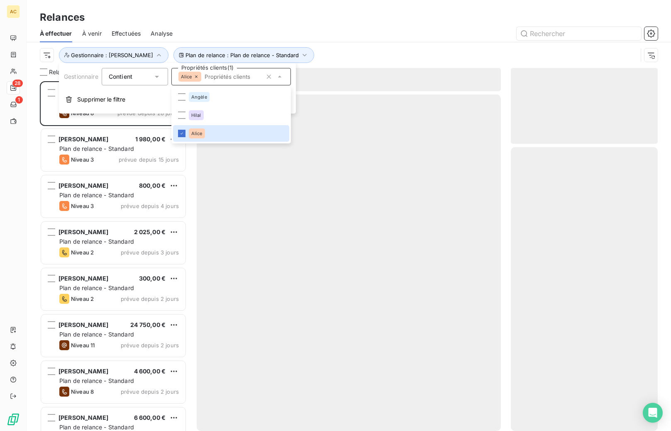
scroll to position [344, 141]
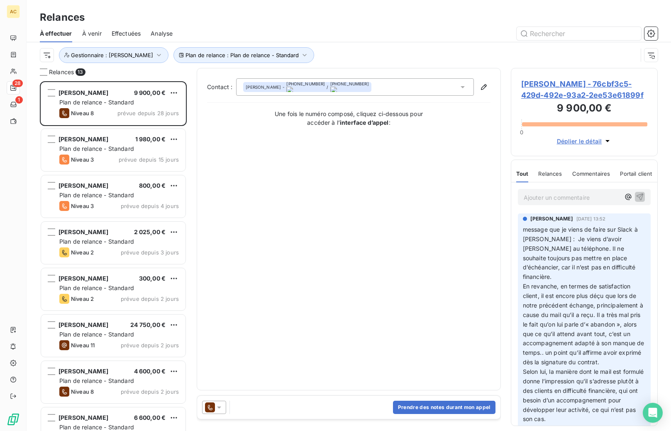
click at [192, 235] on div "Relances 13 Jérôme Certain 9 900,00 € Plan de relance - Standard Niveau 8 prévu…" at bounding box center [349, 249] width 644 height 363
click at [193, 236] on div "Relances 13 Jérôme Certain 9 900,00 € Plan de relance - Standard Niveau 8 prévu…" at bounding box center [349, 249] width 644 height 363
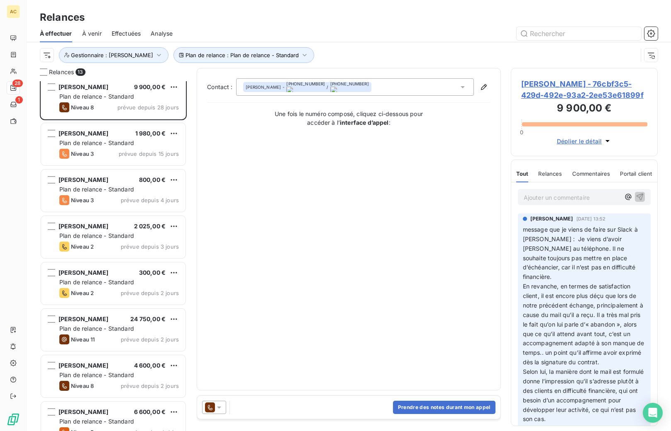
scroll to position [0, 0]
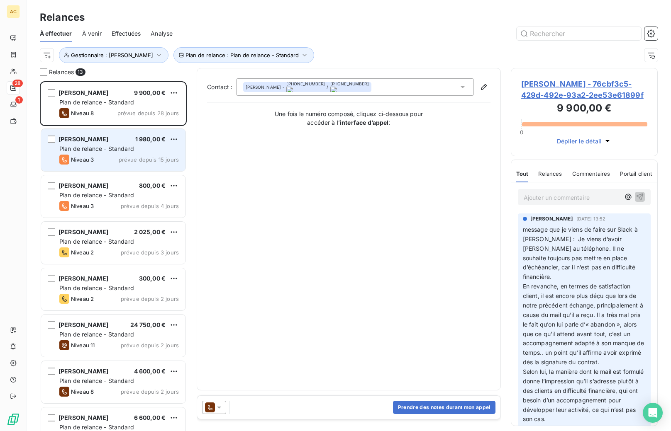
click at [91, 149] on span "Plan de relance - Standard" at bounding box center [96, 148] width 75 height 7
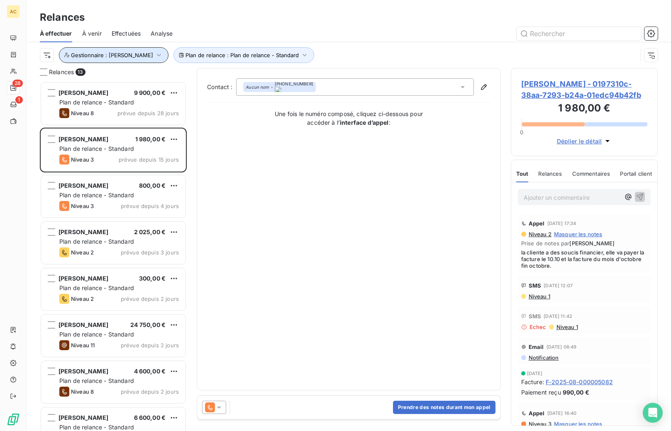
click at [117, 59] on button "Gestionnaire : Alice" at bounding box center [114, 55] width 110 height 16
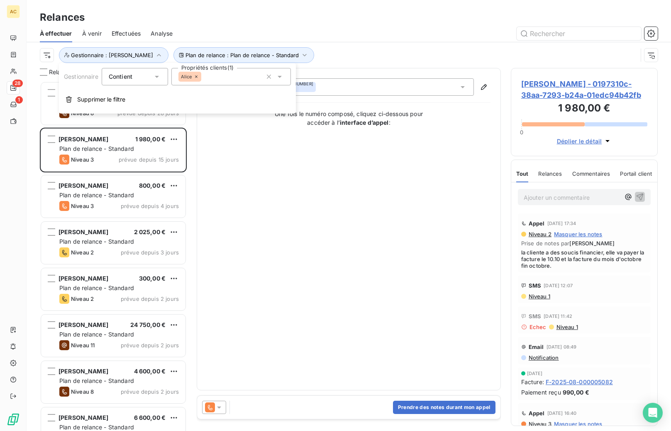
click at [196, 79] on div "Alice" at bounding box center [189, 77] width 23 height 10
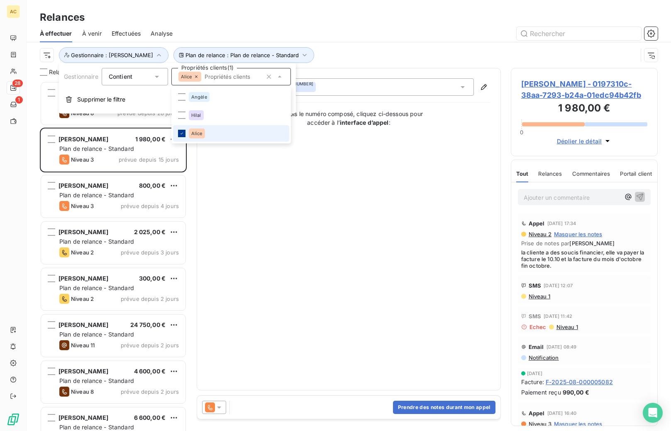
click at [178, 134] on div at bounding box center [181, 133] width 7 height 7
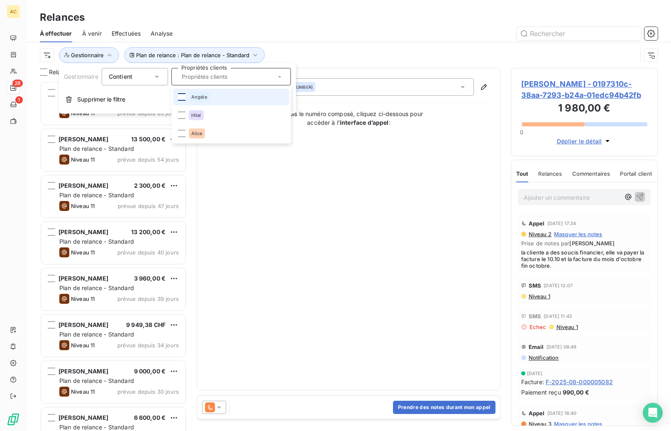
scroll to position [344, 141]
click at [179, 100] on div at bounding box center [181, 96] width 7 height 7
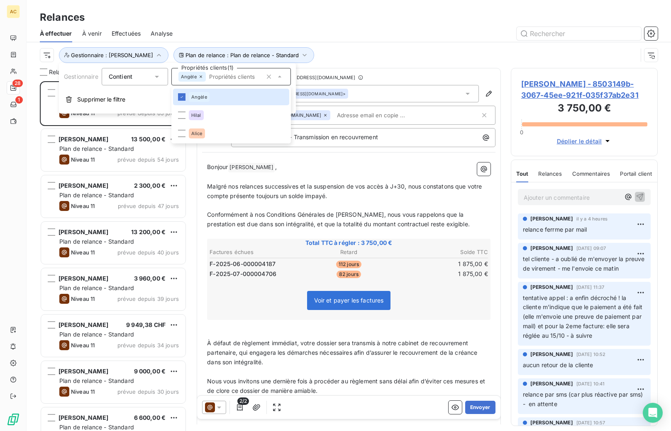
click at [329, 63] on div "Plan de relance : Plan de relance - Standard Gestionnaire : Angèle" at bounding box center [349, 55] width 618 height 26
